Goal: Task Accomplishment & Management: Complete application form

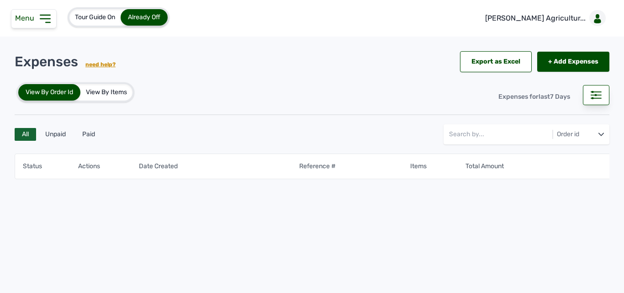
click at [36, 17] on span "Menu" at bounding box center [26, 18] width 23 height 9
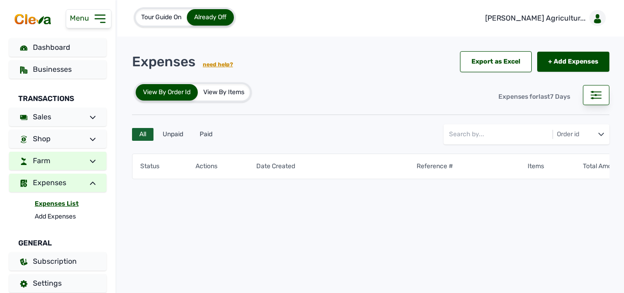
click at [84, 159] on span at bounding box center [89, 160] width 13 height 11
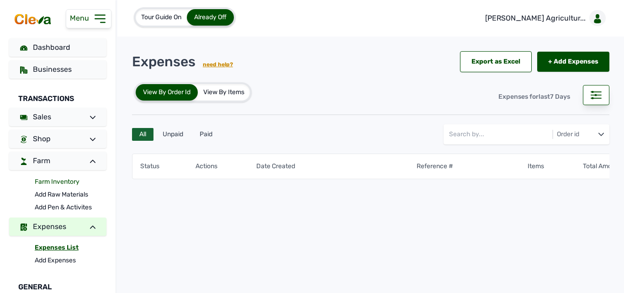
click at [74, 181] on link "Farm Inventory" at bounding box center [71, 182] width 72 height 13
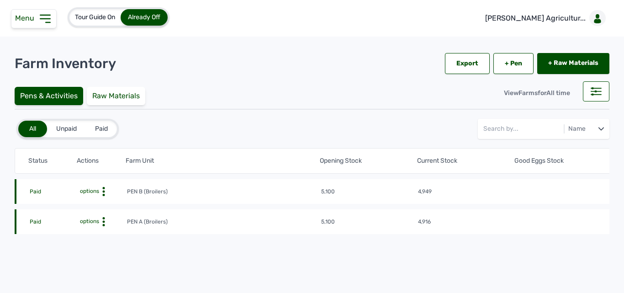
click at [105, 190] on icon at bounding box center [103, 191] width 9 height 9
drag, startPoint x: 96, startPoint y: 204, endPoint x: 96, endPoint y: 199, distance: 4.6
click at [96, 204] on div "Farm Activities" at bounding box center [93, 205] width 65 height 11
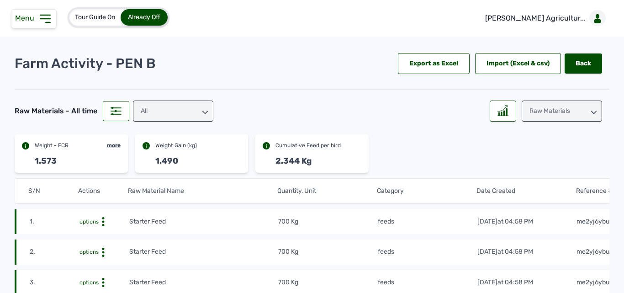
click at [46, 21] on icon at bounding box center [45, 18] width 15 height 15
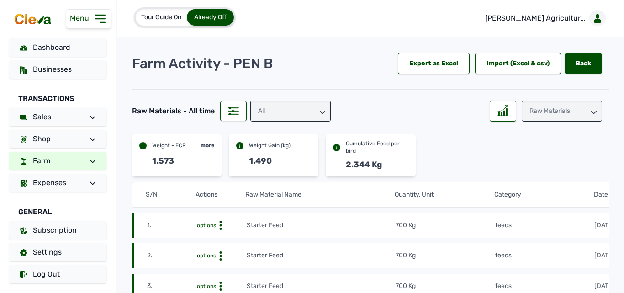
click at [93, 160] on icon at bounding box center [92, 161] width 5 height 5
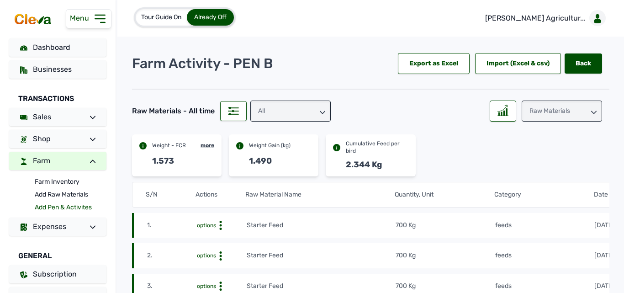
click at [50, 204] on link "Add Pen & Activites" at bounding box center [71, 207] width 72 height 13
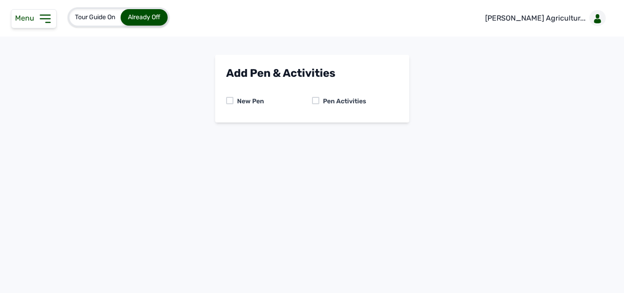
click at [318, 102] on div at bounding box center [315, 100] width 7 height 7
drag, startPoint x: 328, startPoint y: 144, endPoint x: 325, endPoint y: 148, distance: 5.6
click at [328, 143] on select "-- Select pen -- PEN A (Broilers) PEN B (Broilers)" at bounding box center [312, 139] width 172 height 19
select select "me00sq3e0909"
click at [226, 130] on select "-- Select pen -- PEN A (Broilers) PEN B (Broilers)" at bounding box center [312, 139] width 172 height 19
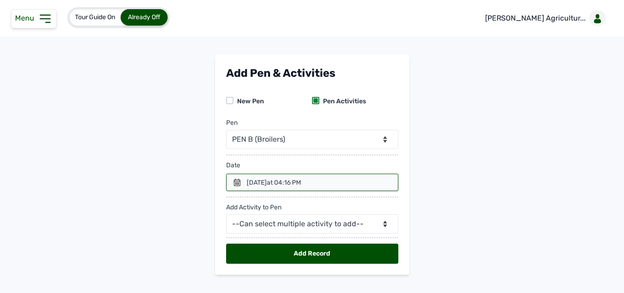
click at [246, 183] on div "22nd Aug 2025 at 04:16 PM" at bounding box center [273, 182] width 55 height 9
click at [238, 182] on icon at bounding box center [237, 182] width 6 height 7
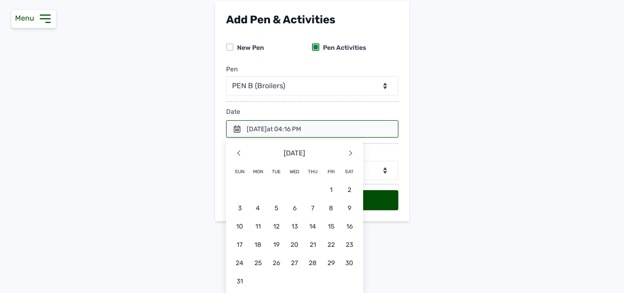
scroll to position [55, 0]
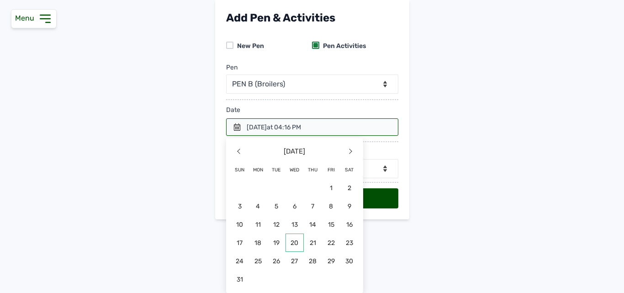
drag, startPoint x: 294, startPoint y: 244, endPoint x: 286, endPoint y: 202, distance: 43.2
click at [267, 252] on span "20" at bounding box center [258, 261] width 18 height 18
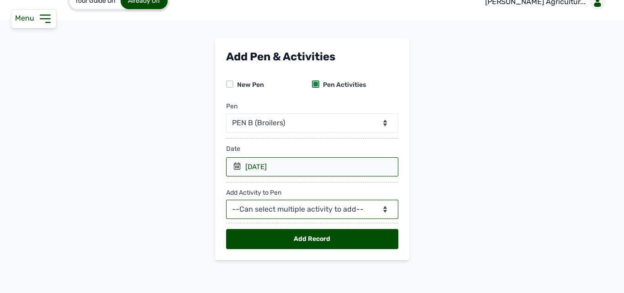
click at [250, 207] on select "--Can select multiple activity to add-- Raw Material Losses Weight" at bounding box center [312, 209] width 172 height 19
click at [285, 203] on select "--Can select multiple activity to add-- Raw Material Losses Weight" at bounding box center [312, 209] width 172 height 19
select select "Raw Material"
click at [226, 200] on select "--Can select multiple activity to add-- Raw Material Losses Weight" at bounding box center [312, 209] width 172 height 19
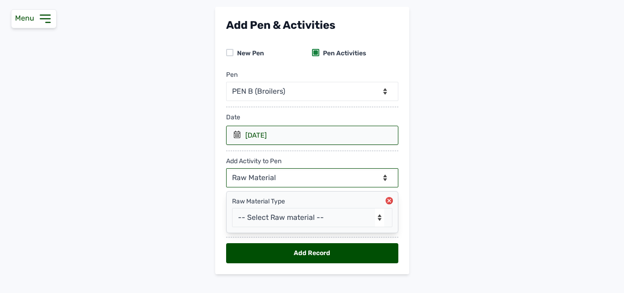
scroll to position [62, 0]
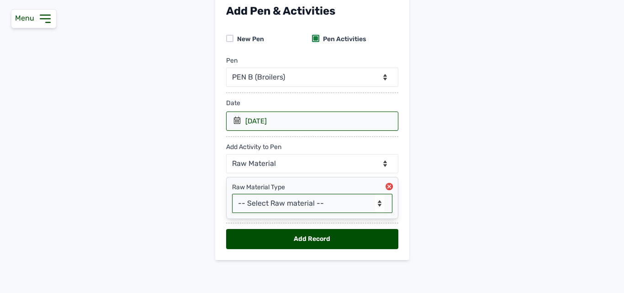
click at [323, 205] on select "-- Select Raw material -- feeds medications vaccines Biomass Fuel" at bounding box center [312, 203] width 160 height 19
select select "feeds"
click at [232, 194] on select "-- Select Raw material -- feeds medications vaccines Biomass Fuel" at bounding box center [312, 203] width 160 height 19
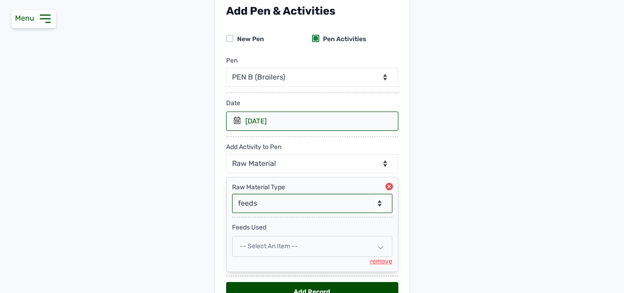
scroll to position [108, 0]
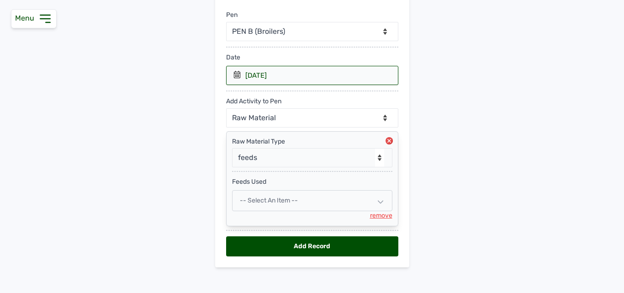
click at [287, 196] on div "-- Select an Item --" at bounding box center [312, 200] width 160 height 21
select select
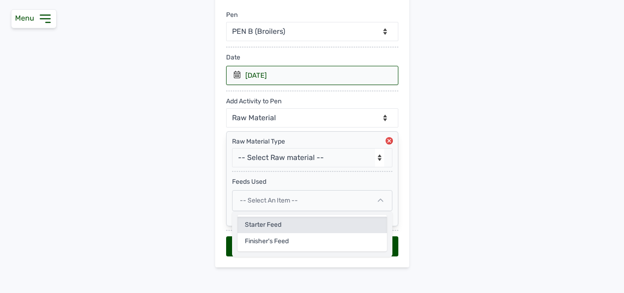
click at [278, 233] on div "Starter Feed" at bounding box center [312, 241] width 149 height 16
select select
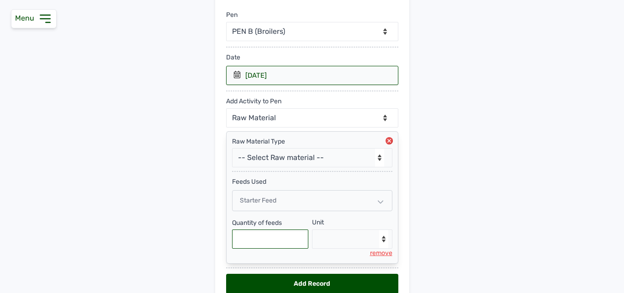
click at [271, 236] on input "text" at bounding box center [270, 238] width 77 height 19
click at [364, 200] on div "Starter Feed" at bounding box center [312, 200] width 160 height 21
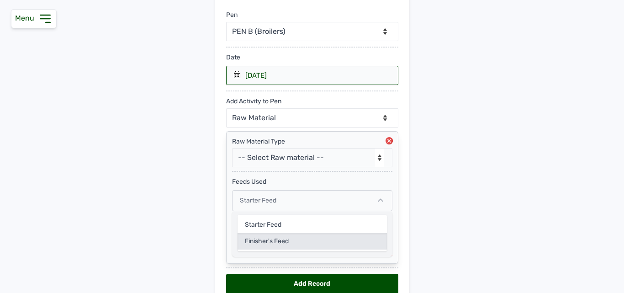
drag, startPoint x: 308, startPoint y: 240, endPoint x: 216, endPoint y: 227, distance: 92.4
click at [308, 240] on div "Finisher's feed" at bounding box center [312, 241] width 149 height 16
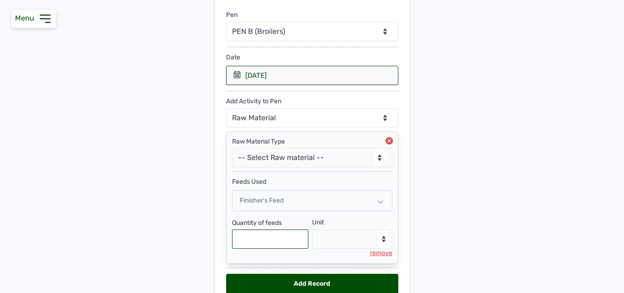
drag, startPoint x: 262, startPoint y: 235, endPoint x: 262, endPoint y: 223, distance: 12.8
click at [262, 230] on input "text" at bounding box center [270, 238] width 77 height 19
type input "775"
click at [344, 237] on select "--Select unit-- Bag(s) Kg" at bounding box center [352, 238] width 80 height 19
select select "Bag(s)"
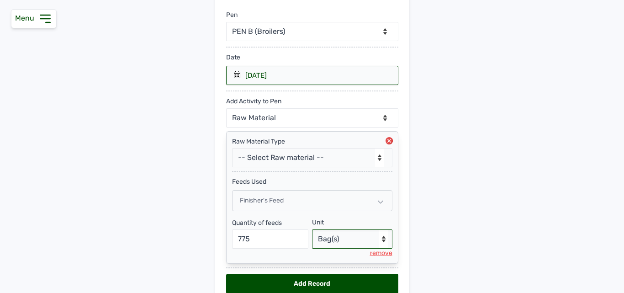
click at [312, 229] on select "--Select unit-- Bag(s) Kg" at bounding box center [352, 238] width 80 height 19
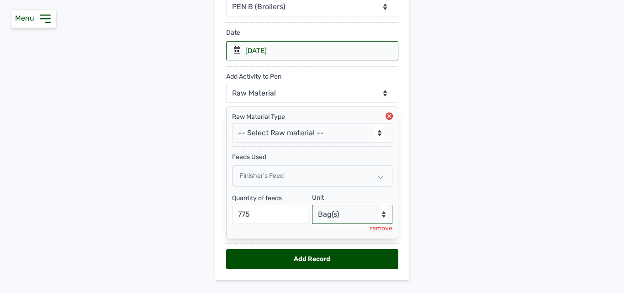
scroll to position [153, 0]
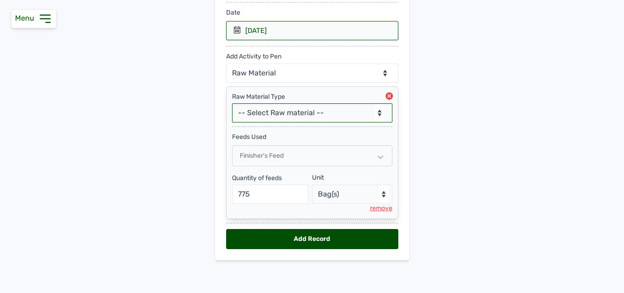
click at [335, 115] on select "-- Select Raw material -- feeds medications vaccines Biomass Fuel" at bounding box center [312, 112] width 160 height 19
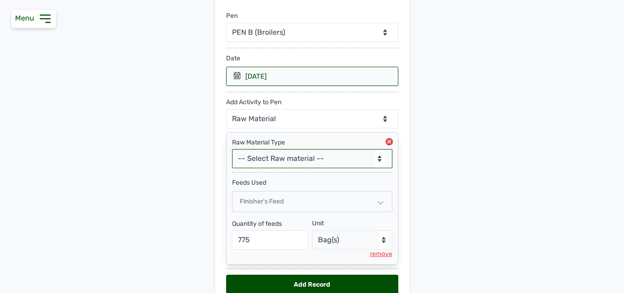
scroll to position [61, 0]
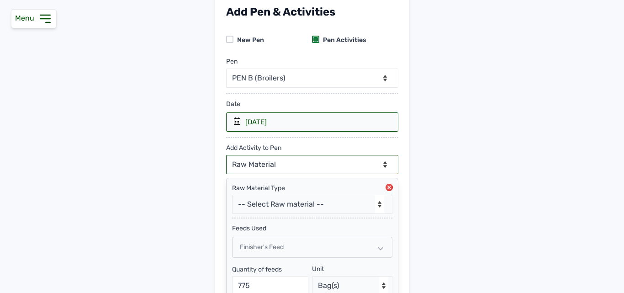
click at [313, 163] on select "--Can select multiple activity to add-- Raw Material Losses Weight" at bounding box center [312, 164] width 172 height 19
select select "Losses"
click at [226, 155] on select "--Can select multiple activity to add-- Raw Material Losses Weight" at bounding box center [312, 164] width 172 height 19
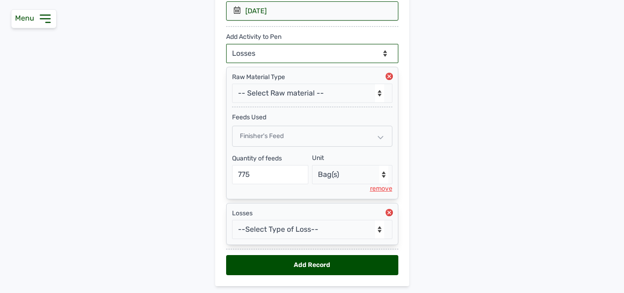
scroll to position [153, 0]
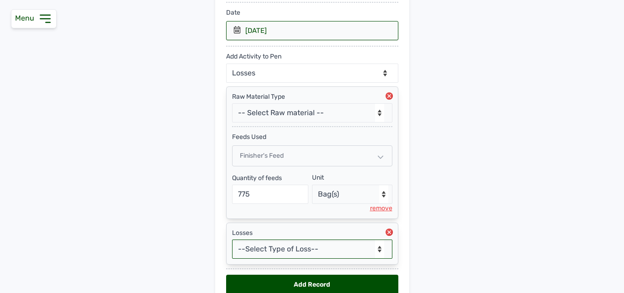
click at [286, 245] on select "--Select Type of Loss-- Mortality Culled Theft" at bounding box center [312, 249] width 160 height 19
click at [232, 240] on select "--Select Type of Loss-- Mortality Culled Theft" at bounding box center [312, 249] width 160 height 19
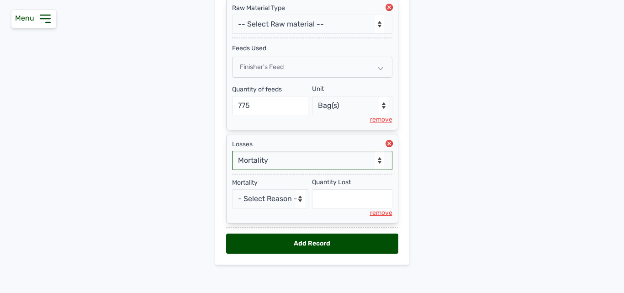
scroll to position [244, 0]
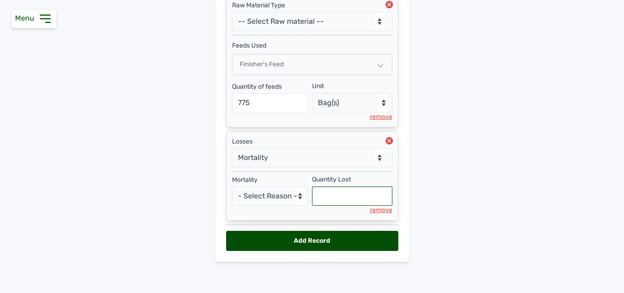
click at [341, 197] on input "text" at bounding box center [352, 196] width 80 height 19
select select "null"
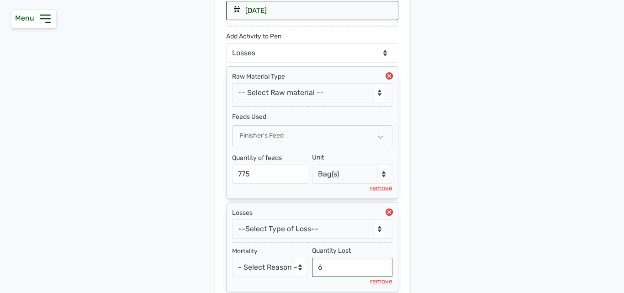
scroll to position [153, 0]
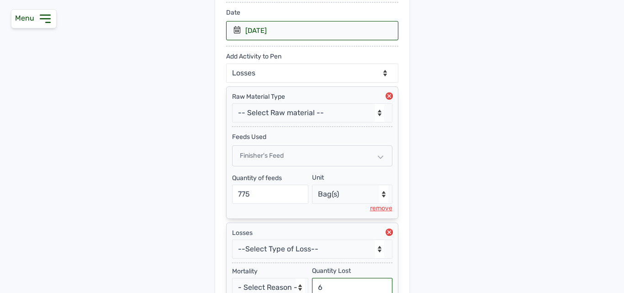
type input "6"
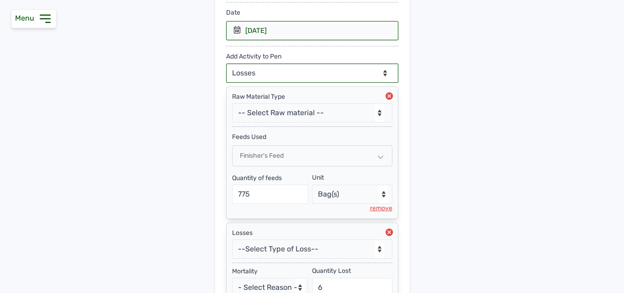
click at [302, 74] on select "--Can select multiple activity to add-- Raw Material Losses Weight" at bounding box center [312, 73] width 172 height 19
select select "Weight"
click at [226, 64] on select "--Can select multiple activity to add-- Raw Material Losses Weight" at bounding box center [312, 73] width 172 height 19
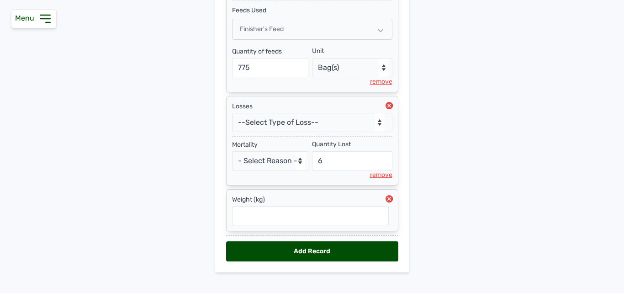
scroll to position [290, 0]
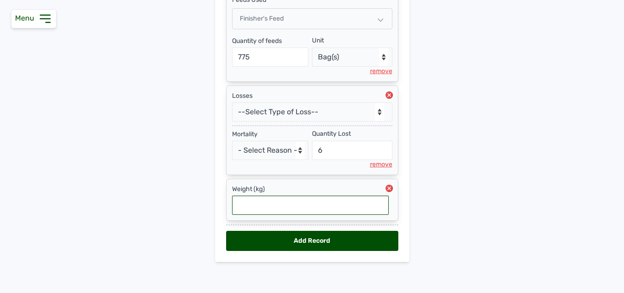
click at [316, 204] on input "text" at bounding box center [310, 205] width 157 height 19
type input "1.6"
click at [326, 236] on div "Add Record" at bounding box center [312, 241] width 172 height 20
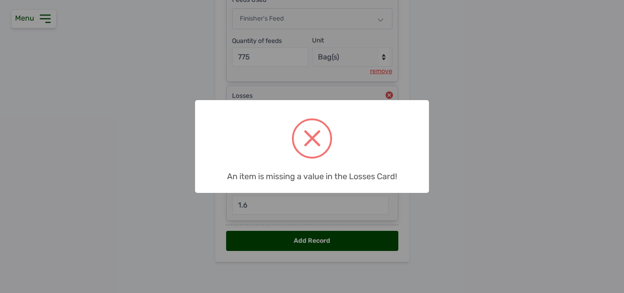
drag, startPoint x: 447, startPoint y: 209, endPoint x: 376, endPoint y: 206, distance: 70.9
click at [442, 206] on div "× An item is missing a value in the Losses Card! OK No Cancel" at bounding box center [312, 146] width 624 height 293
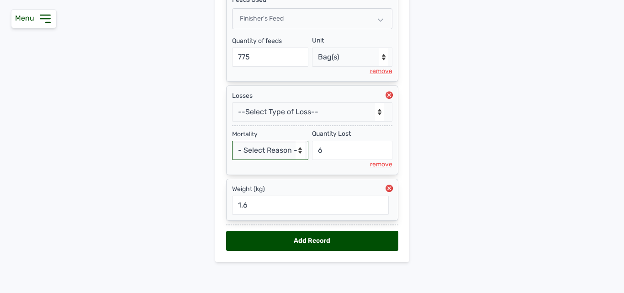
click at [253, 154] on select "- Select Reason - Disease Late Vaccination Wrong Vaccination Heat Lack of Water…" at bounding box center [270, 150] width 77 height 19
select select "Others"
click at [232, 141] on select "- Select Reason - Disease Late Vaccination Wrong Vaccination Heat Lack of Water…" at bounding box center [270, 150] width 77 height 19
click at [318, 241] on div "Add Record" at bounding box center [312, 241] width 172 height 20
select select "null"
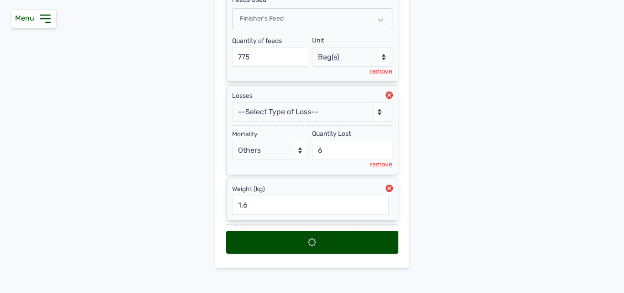
select select
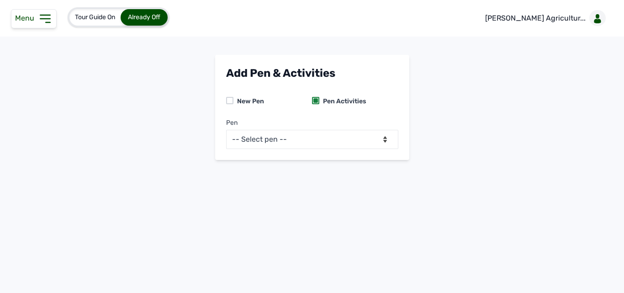
click at [34, 17] on span "Menu" at bounding box center [26, 18] width 23 height 9
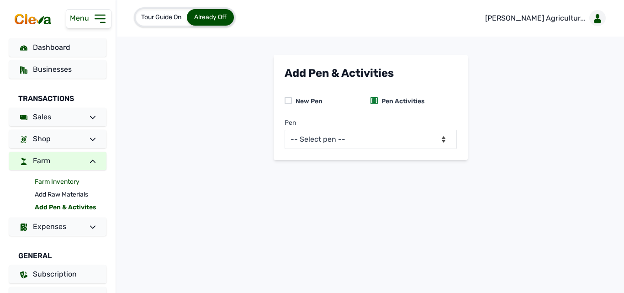
click at [76, 181] on link "Farm Inventory" at bounding box center [71, 182] width 72 height 13
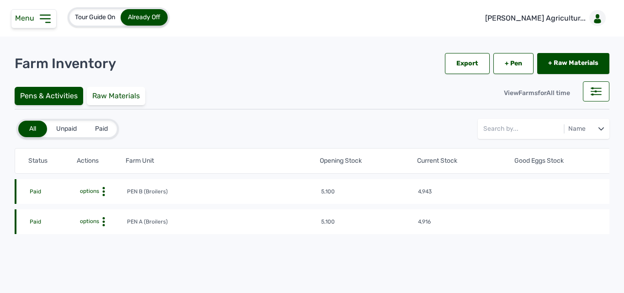
click at [107, 191] on icon at bounding box center [103, 191] width 9 height 9
click at [103, 203] on div "Farm Activities" at bounding box center [93, 205] width 65 height 11
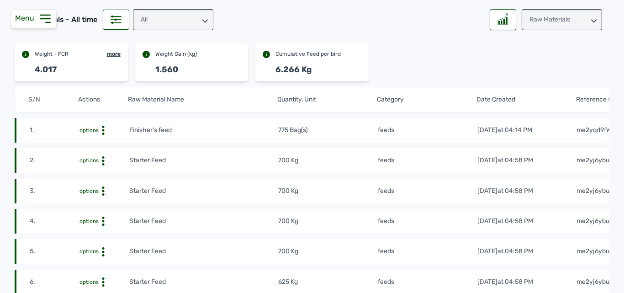
scroll to position [46, 0]
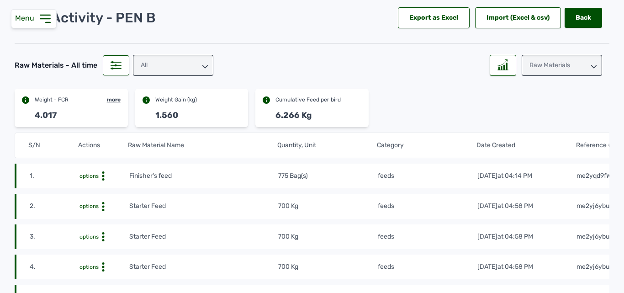
click at [538, 51] on div "Raw Materials" at bounding box center [550, 63] width 120 height 25
click at [545, 62] on div "Raw Materials" at bounding box center [562, 65] width 80 height 21
drag, startPoint x: 538, startPoint y: 119, endPoint x: 526, endPoint y: 118, distance: 11.5
click at [526, 118] on div "Losses" at bounding box center [562, 122] width 80 height 16
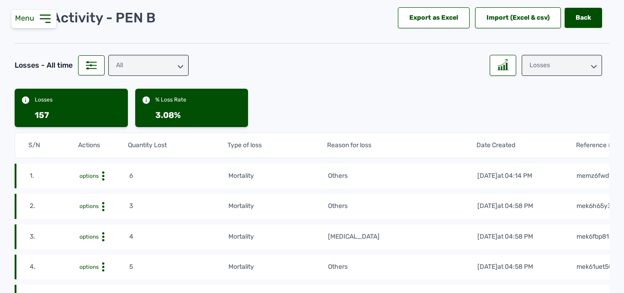
click at [43, 15] on icon at bounding box center [45, 18] width 10 height 7
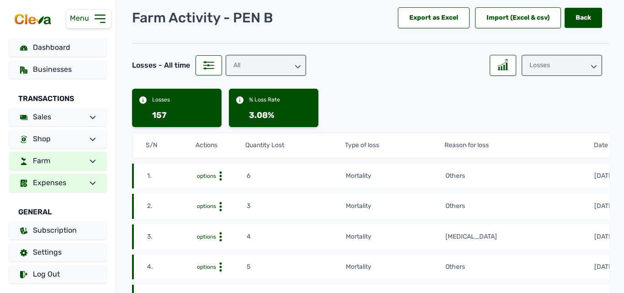
click at [64, 181] on span "Expenses" at bounding box center [49, 182] width 33 height 9
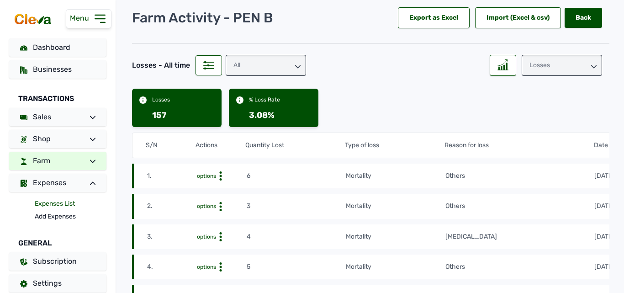
click at [59, 204] on link "Expenses List" at bounding box center [71, 203] width 72 height 13
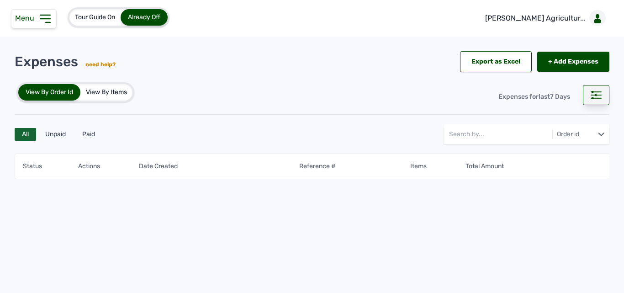
click at [587, 99] on div at bounding box center [596, 95] width 27 height 20
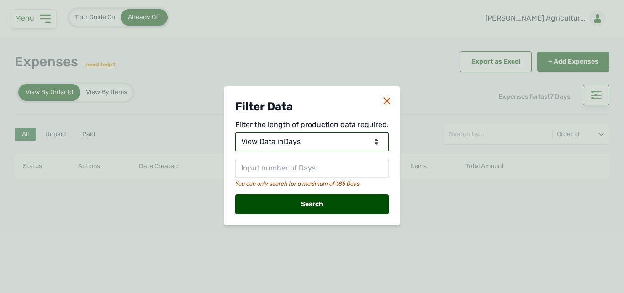
click at [329, 144] on select "View Data for [DATE] View Data in Days View Data in Months View Data in Between…" at bounding box center [312, 141] width 154 height 19
select select "Months"
click at [236, 132] on select "View Data for [DATE] View Data in Days View Data in Months View Data in Between…" at bounding box center [312, 141] width 154 height 19
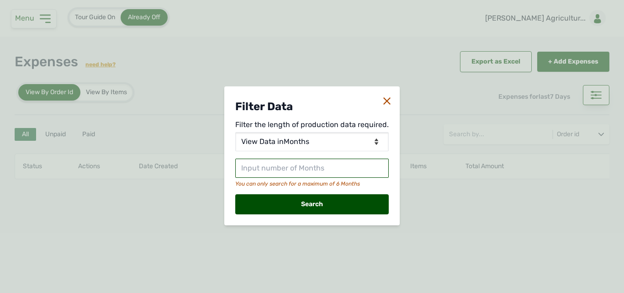
click at [336, 166] on input "text" at bounding box center [312, 168] width 154 height 19
type input "2"
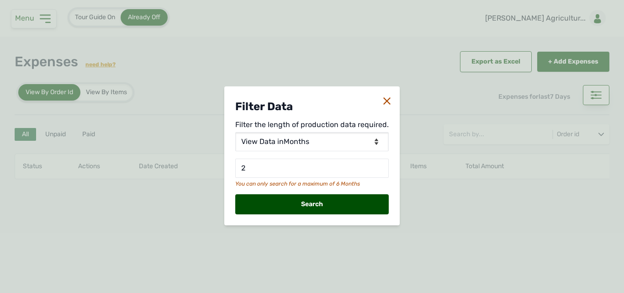
click at [314, 204] on div "Search" at bounding box center [312, 204] width 154 height 20
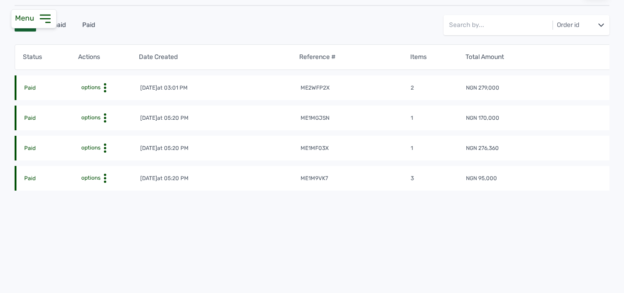
scroll to position [117, 0]
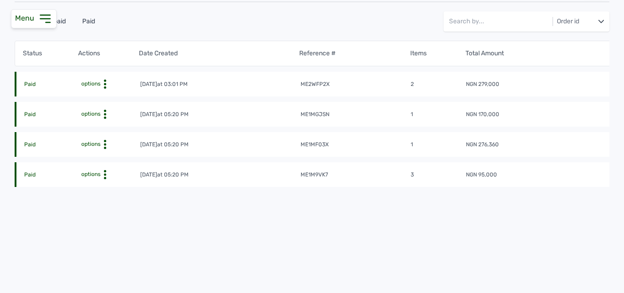
click at [104, 89] on icon at bounding box center [105, 84] width 9 height 9
click at [109, 183] on div "View" at bounding box center [101, 188] width 65 height 11
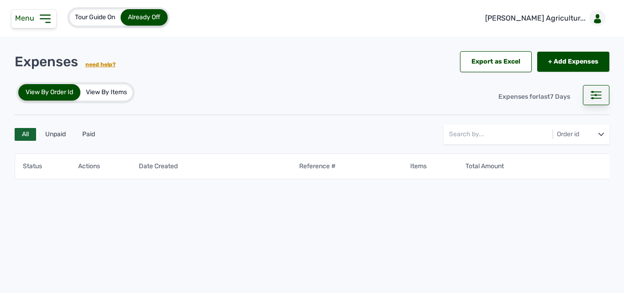
click at [593, 94] on icon at bounding box center [596, 95] width 11 height 8
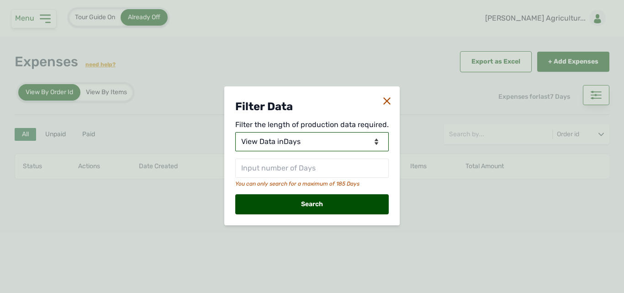
click at [276, 147] on select "View Data for [DATE] View Data in Days View Data in Months View Data in Between…" at bounding box center [312, 141] width 154 height 19
select select "Months"
click at [236, 132] on select "View Data for [DATE] View Data in Days View Data in Months View Data in Between…" at bounding box center [312, 141] width 154 height 19
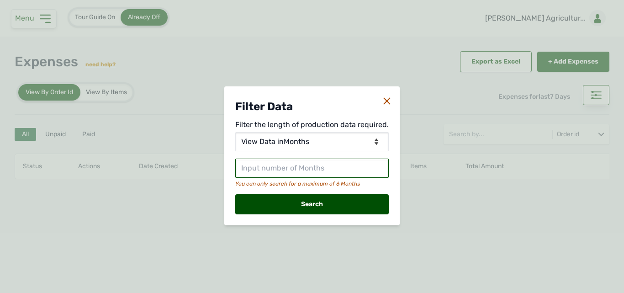
click at [261, 169] on input "text" at bounding box center [312, 168] width 154 height 19
type input "2"
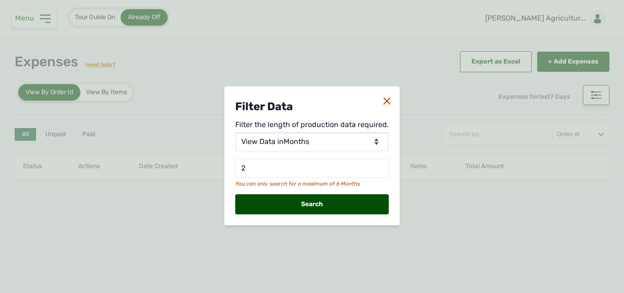
click at [311, 210] on div "Search" at bounding box center [312, 204] width 154 height 20
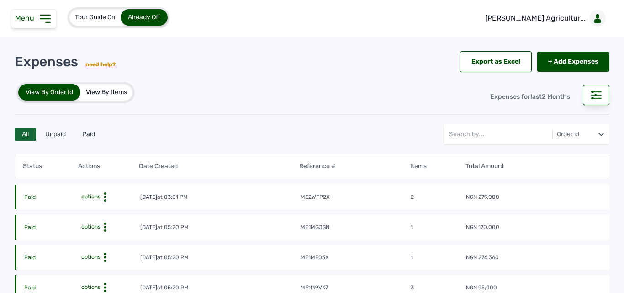
scroll to position [46, 0]
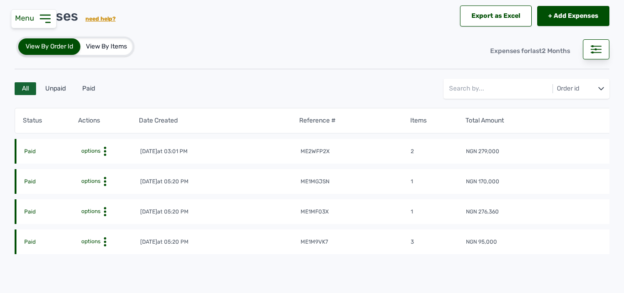
click at [105, 153] on circle at bounding box center [105, 151] width 2 height 2
click at [93, 223] on div "View" at bounding box center [101, 225] width 65 height 11
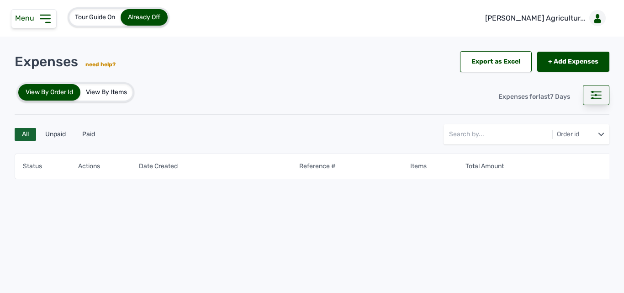
click at [590, 95] on div at bounding box center [596, 95] width 27 height 20
select select "Days"
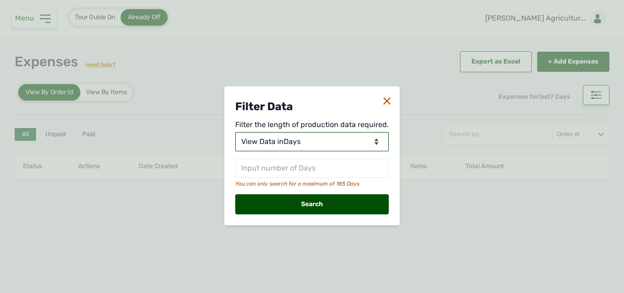
click at [251, 139] on select "View Data for [DATE] View Data in Days View Data in Months View Data in Between…" at bounding box center [312, 141] width 154 height 19
click at [236, 132] on select "View Data for [DATE] View Data in Days View Data in Months View Data in Between…" at bounding box center [312, 141] width 154 height 19
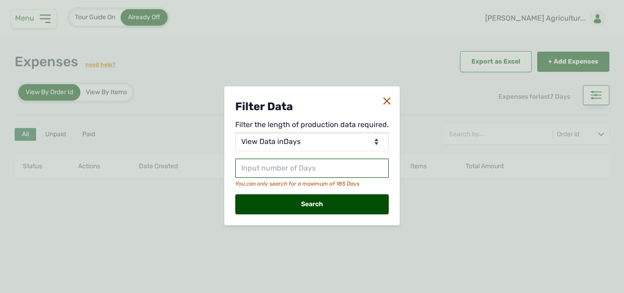
click at [273, 179] on div "Filter Data Filter the length of production data required. View Data for Today …" at bounding box center [312, 155] width 176 height 139
type input "2"
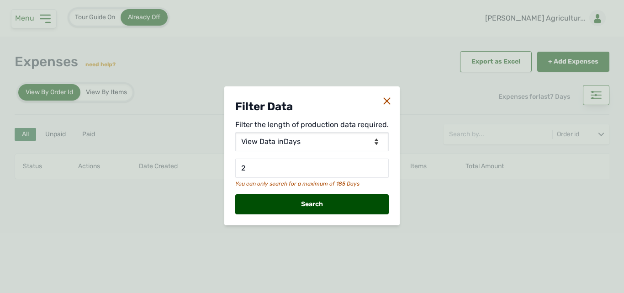
click at [293, 196] on div "Search" at bounding box center [312, 204] width 154 height 20
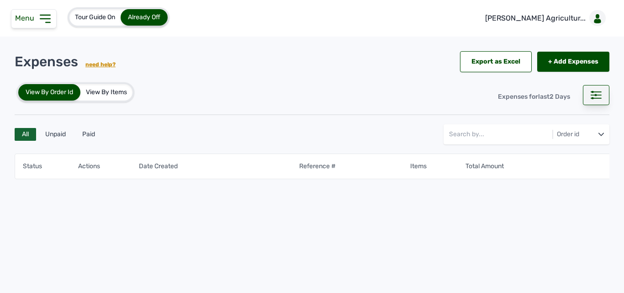
click at [595, 105] on div at bounding box center [596, 95] width 27 height 20
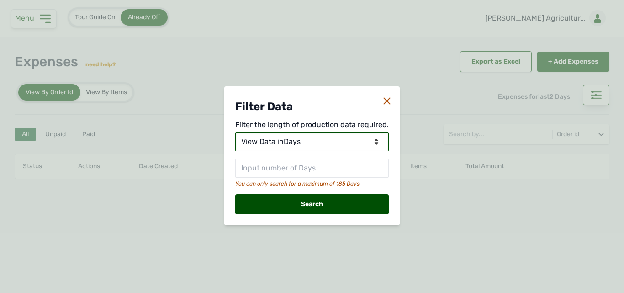
click at [357, 138] on select "View Data for [DATE] View Data in Days View Data in Months View Data in Between…" at bounding box center [312, 141] width 154 height 19
select select "Months"
click at [236, 132] on select "View Data for [DATE] View Data in Days View Data in Months View Data in Between…" at bounding box center [312, 141] width 154 height 19
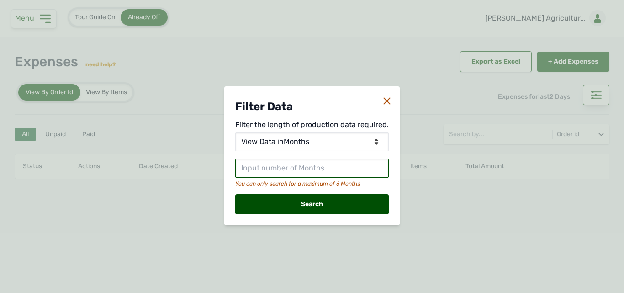
click at [310, 166] on input "text" at bounding box center [312, 168] width 154 height 19
type input "2"
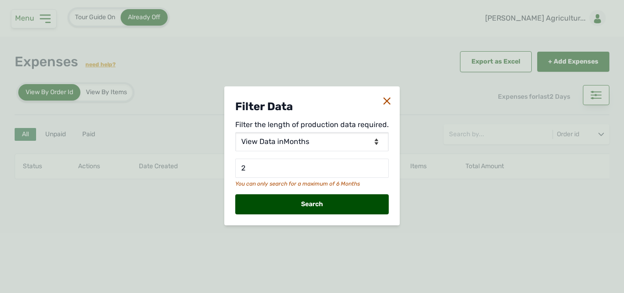
drag, startPoint x: 314, startPoint y: 196, endPoint x: 316, endPoint y: 206, distance: 9.7
click at [316, 205] on div "Search" at bounding box center [312, 204] width 154 height 20
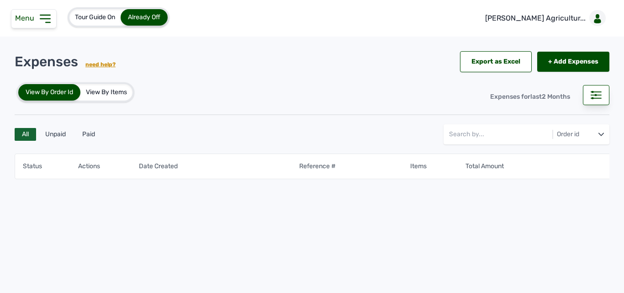
drag, startPoint x: 439, startPoint y: 251, endPoint x: 624, endPoint y: 245, distance: 185.3
click at [436, 247] on div "Status Actions Date Created Reference # Items Total Amount" at bounding box center [312, 200] width 595 height 104
click at [471, 228] on div "Status Actions Date Created Reference # Items Total Amount" at bounding box center [312, 200] width 595 height 104
click at [597, 95] on icon at bounding box center [596, 95] width 11 height 8
select select "Months"
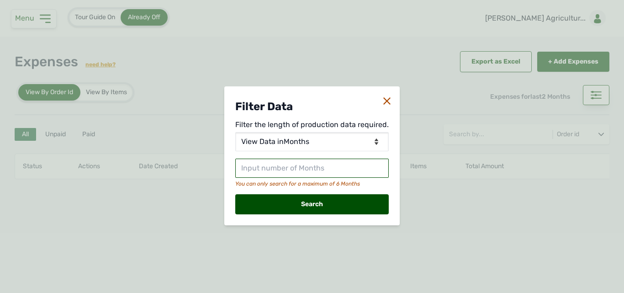
click at [307, 170] on input "text" at bounding box center [312, 168] width 154 height 19
type input "2"
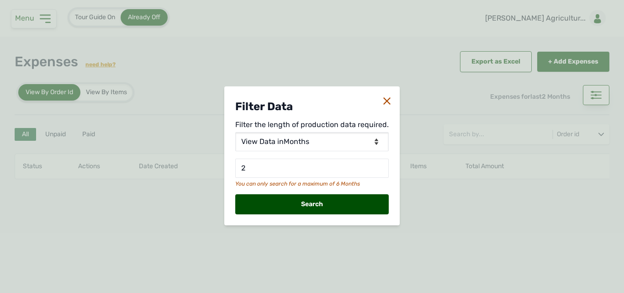
click at [298, 204] on div "Search" at bounding box center [312, 204] width 154 height 20
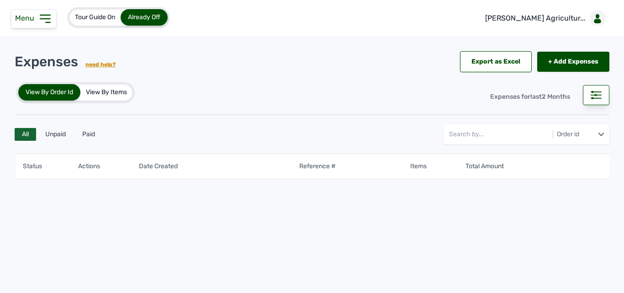
drag, startPoint x: 444, startPoint y: 251, endPoint x: 520, endPoint y: 251, distance: 75.4
click at [520, 251] on div "Status Actions Date Created Reference # Items Total Amount" at bounding box center [312, 200] width 595 height 104
click at [603, 99] on div at bounding box center [596, 95] width 27 height 20
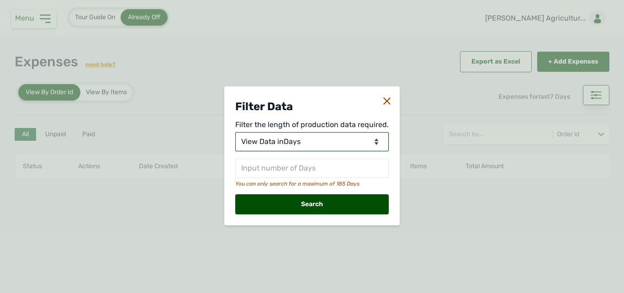
click at [250, 139] on select "View Data for [DATE] View Data in Days View Data in Months View Data in Between…" at bounding box center [312, 141] width 154 height 19
select select "Months"
click at [236, 132] on select "View Data for [DATE] View Data in Days View Data in Months View Data in Between…" at bounding box center [312, 141] width 154 height 19
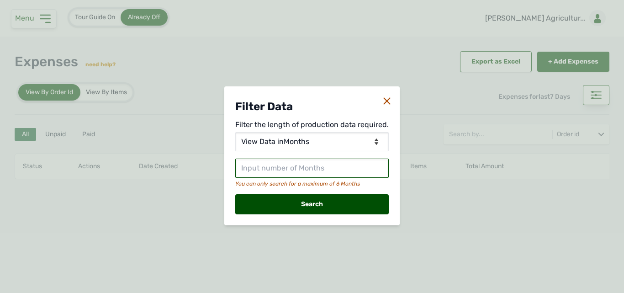
click at [285, 161] on input "text" at bounding box center [312, 168] width 154 height 19
type input "2"
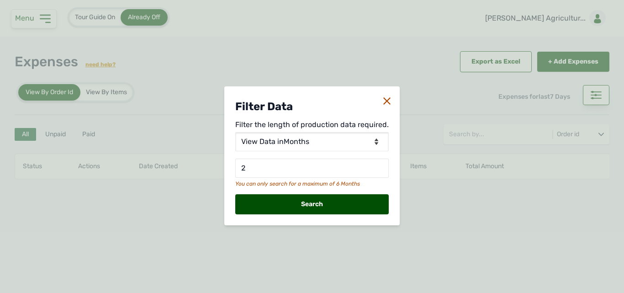
click at [296, 205] on div "Search" at bounding box center [312, 204] width 154 height 20
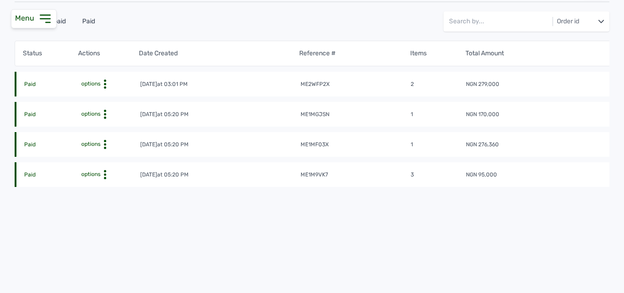
scroll to position [117, 0]
click at [99, 80] on span "options" at bounding box center [90, 83] width 21 height 7
click at [104, 95] on div "View" at bounding box center [101, 98] width 65 height 11
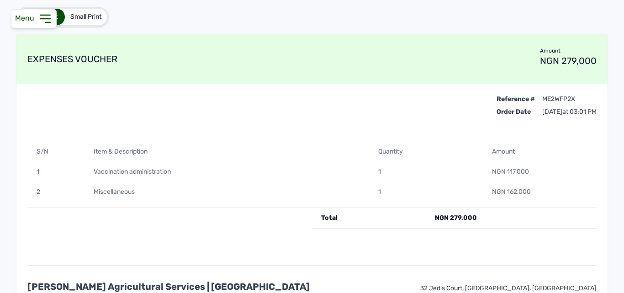
scroll to position [91, 0]
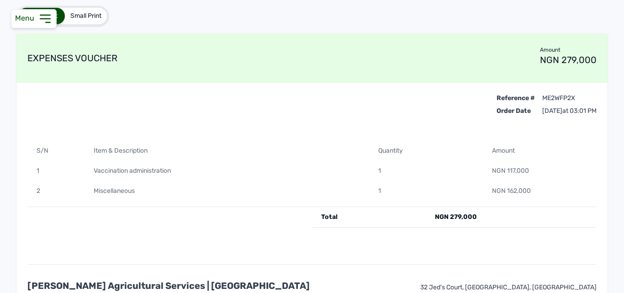
click at [44, 11] on div "Menu" at bounding box center [34, 18] width 46 height 19
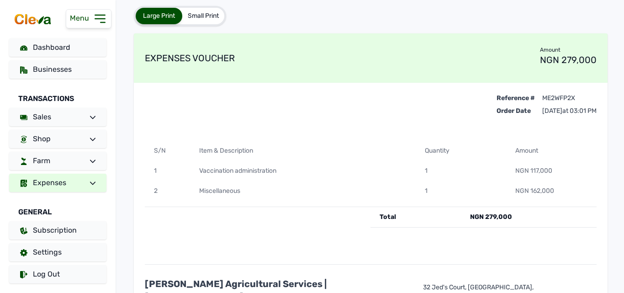
click at [89, 184] on span at bounding box center [89, 182] width 13 height 11
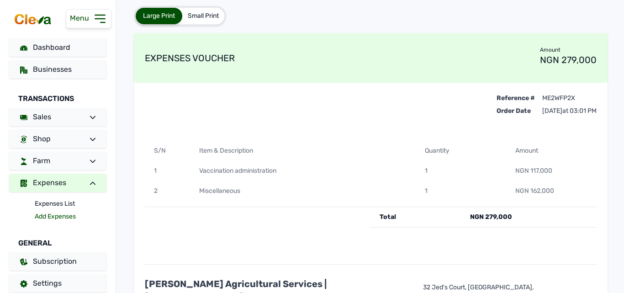
click at [66, 215] on link "Add Expenses" at bounding box center [71, 216] width 72 height 13
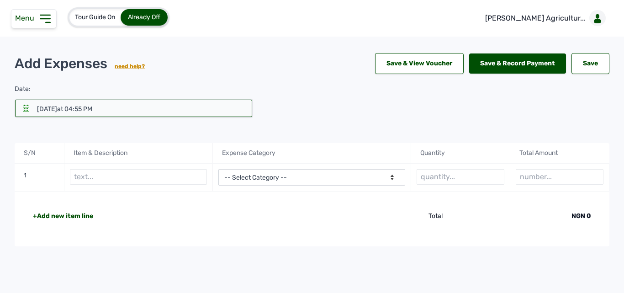
click at [26, 104] on div at bounding box center [133, 108] width 237 height 17
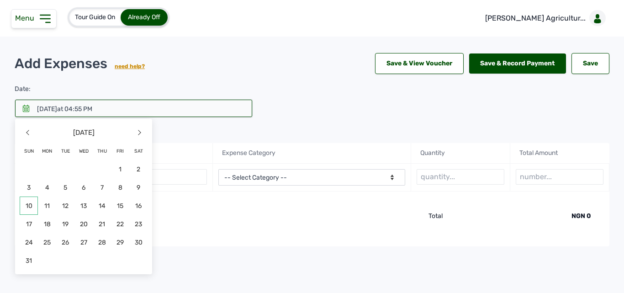
click at [35, 208] on span "10" at bounding box center [29, 206] width 18 height 18
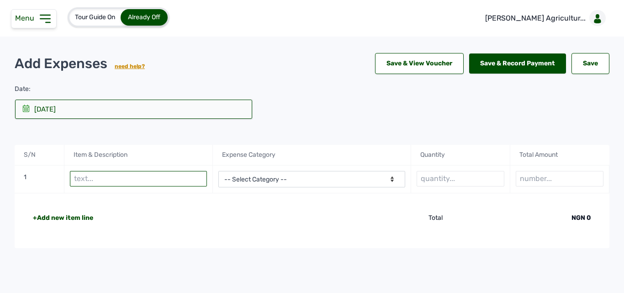
click at [141, 183] on input "text" at bounding box center [139, 179] width 138 height 16
type input "O"
type input "P"
type input "Petrol for Pen B"
drag, startPoint x: 252, startPoint y: 165, endPoint x: 250, endPoint y: 178, distance: 13.8
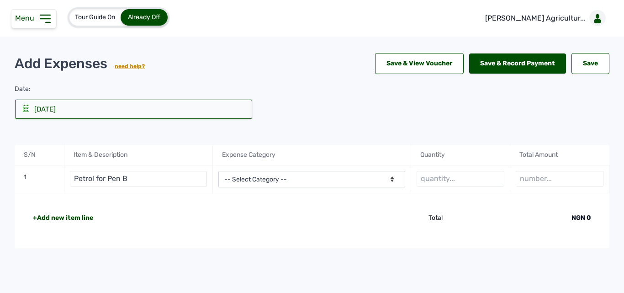
click at [251, 170] on div "S/N Item & Description Expense Category Quantity Total Amount 1 Petrol for Pen …" at bounding box center [312, 196] width 595 height 103
click at [250, 179] on select "-- Select Category -- Advertising Expenses Bank Charges Entertainment Expenses …" at bounding box center [311, 179] width 187 height 16
select select "Utility Expenses"
click at [218, 171] on select "-- Select Category -- Advertising Expenses Bank Charges Entertainment Expenses …" at bounding box center [311, 179] width 187 height 16
click at [420, 174] on input "text" at bounding box center [461, 179] width 88 height 16
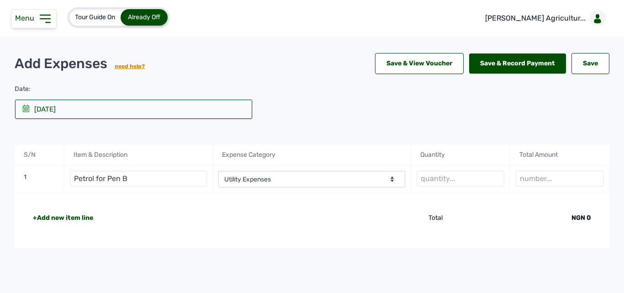
click at [450, 170] on div at bounding box center [460, 179] width 99 height 28
click at [451, 177] on input "text" at bounding box center [461, 179] width 88 height 16
type input "51 Litres"
click at [574, 179] on input "number" at bounding box center [560, 179] width 88 height 16
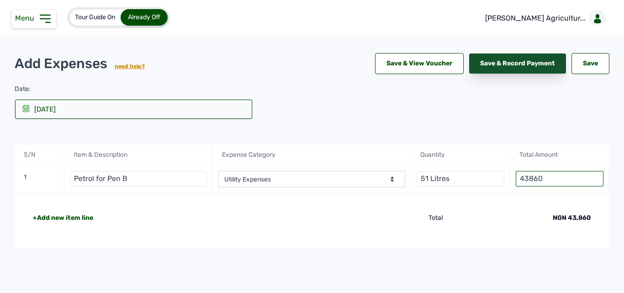
type input "43860"
click at [488, 59] on div "Save & Record Payment" at bounding box center [517, 63] width 97 height 20
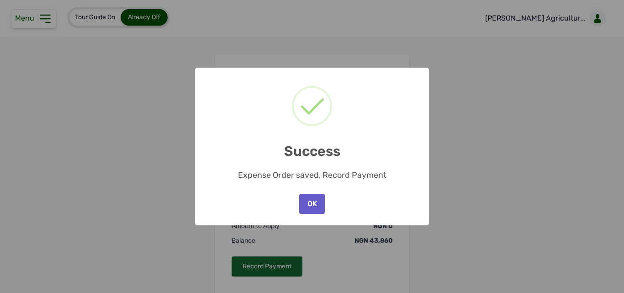
click at [310, 200] on button "OK" at bounding box center [312, 204] width 26 height 20
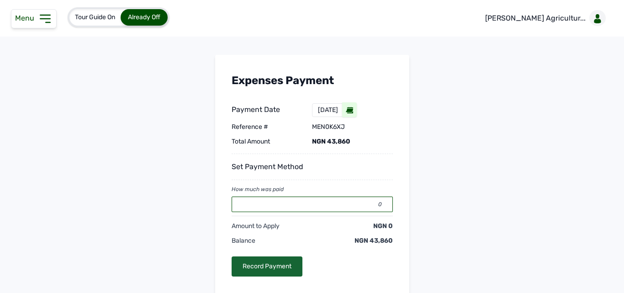
click at [322, 201] on input "0" at bounding box center [312, 205] width 161 height 16
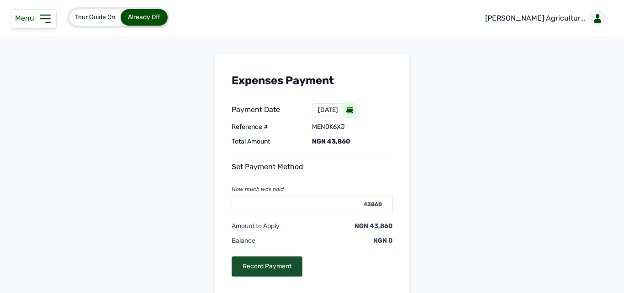
click at [293, 264] on div "Record Payment" at bounding box center [267, 266] width 71 height 20
type input "0"
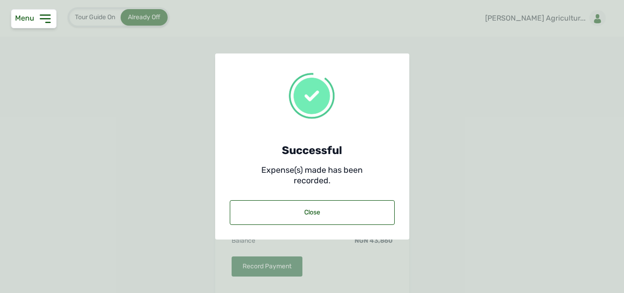
drag, startPoint x: 264, startPoint y: 209, endPoint x: 72, endPoint y: 146, distance: 202.1
click at [226, 194] on div "Close" at bounding box center [312, 213] width 194 height 54
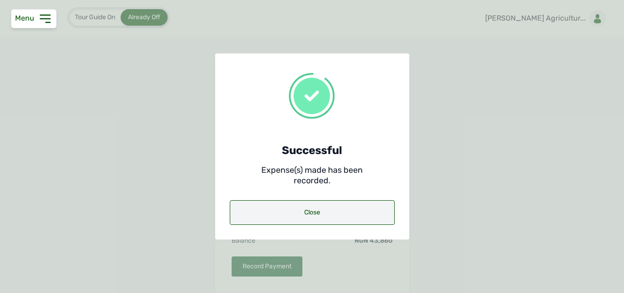
click at [339, 208] on div "Close" at bounding box center [312, 212] width 165 height 25
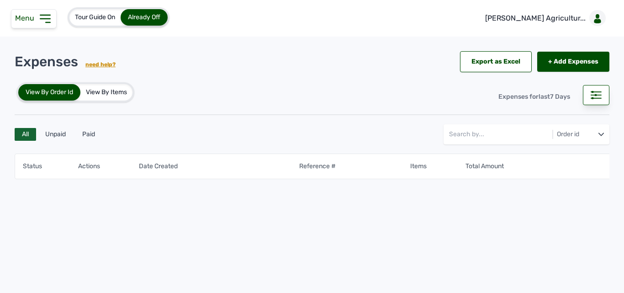
click at [44, 25] on icon at bounding box center [45, 18] width 15 height 15
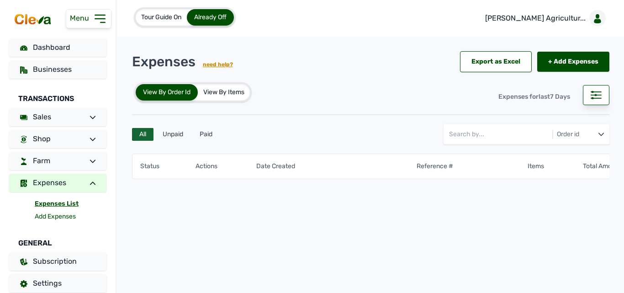
click at [57, 212] on link "Add Expenses" at bounding box center [71, 216] width 72 height 13
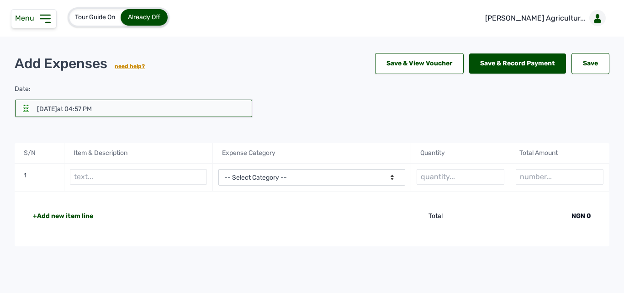
click at [26, 109] on icon at bounding box center [25, 108] width 7 height 7
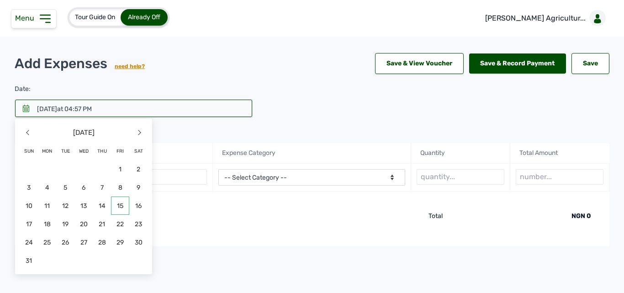
click at [93, 215] on span "15" at bounding box center [84, 224] width 18 height 18
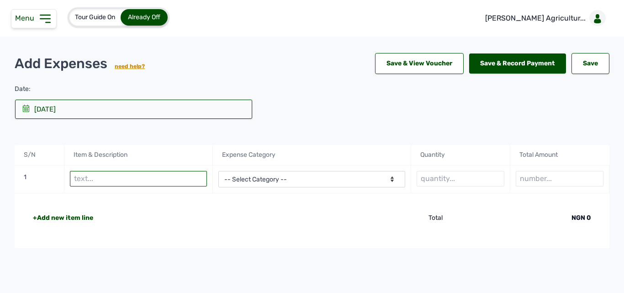
click at [147, 179] on input "text" at bounding box center [139, 179] width 138 height 16
type input "Petrol"
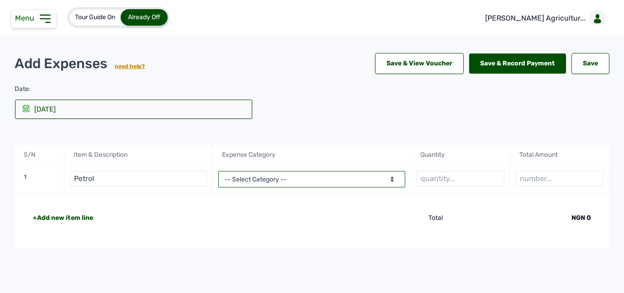
click at [257, 181] on select "-- Select Category -- Advertising Expenses Bank Charges Entertainment Expenses …" at bounding box center [311, 179] width 187 height 16
select select "Utility Expenses"
click at [218, 171] on select "-- Select Category -- Advertising Expenses Bank Charges Entertainment Expenses …" at bounding box center [311, 179] width 187 height 16
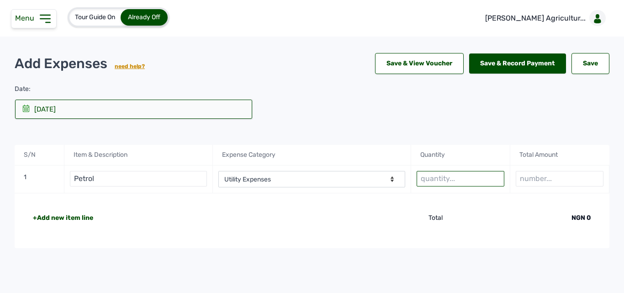
click at [474, 173] on input "text" at bounding box center [461, 179] width 88 height 16
type input "36 litres"
click at [540, 180] on input "number" at bounding box center [560, 179] width 88 height 16
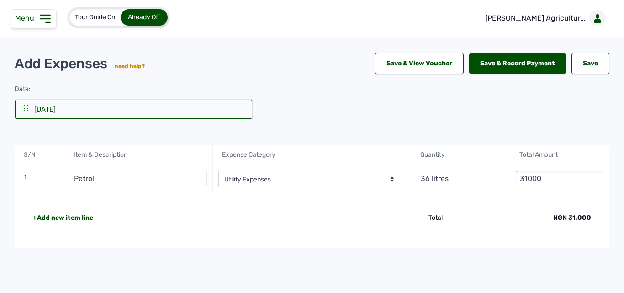
type input "31000"
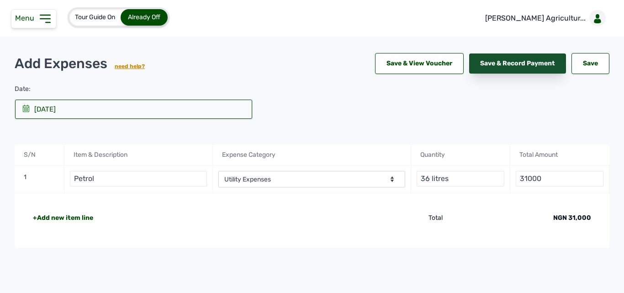
click at [500, 63] on div "Save & Record Payment" at bounding box center [517, 63] width 97 height 20
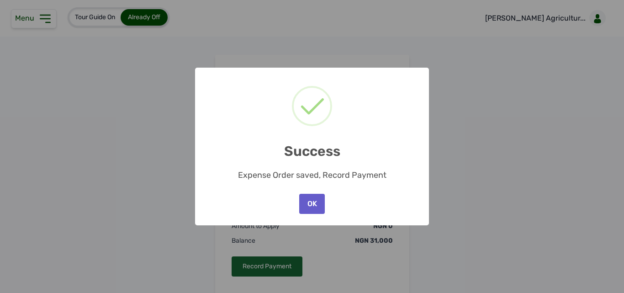
click at [313, 201] on button "OK" at bounding box center [312, 204] width 26 height 20
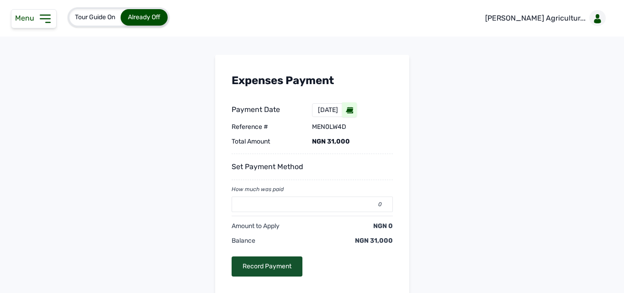
click at [264, 270] on div "Record Payment" at bounding box center [267, 266] width 71 height 20
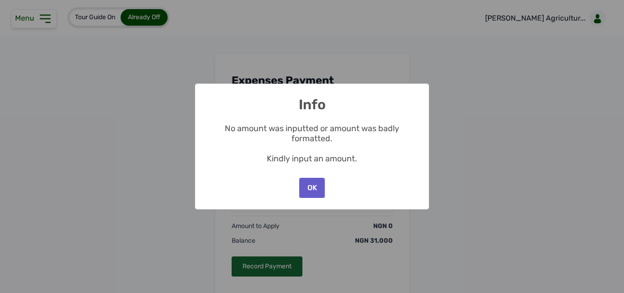
click at [301, 188] on button "OK" at bounding box center [312, 188] width 26 height 20
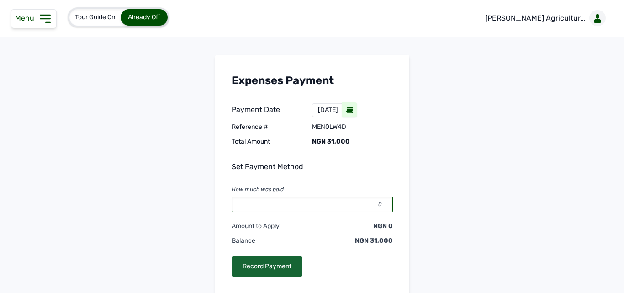
click at [304, 204] on input "0" at bounding box center [312, 205] width 161 height 16
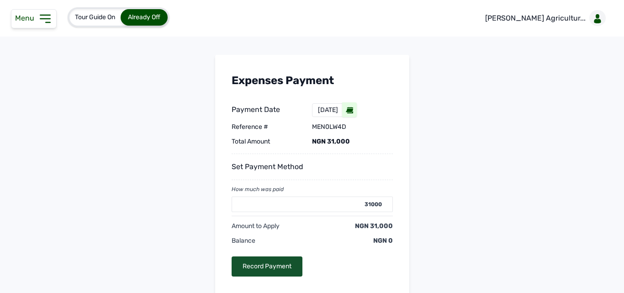
click at [254, 261] on div "Record Payment" at bounding box center [267, 266] width 71 height 20
type input "0"
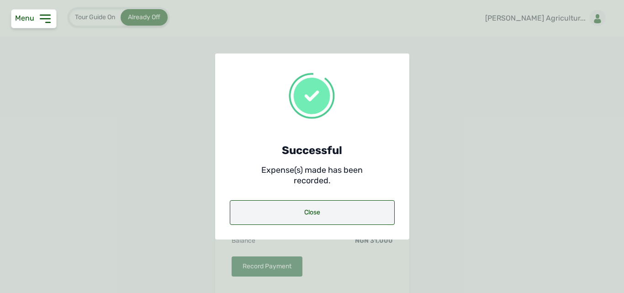
click at [260, 220] on div "Close" at bounding box center [312, 212] width 165 height 25
